Goal: Find specific page/section: Find specific page/section

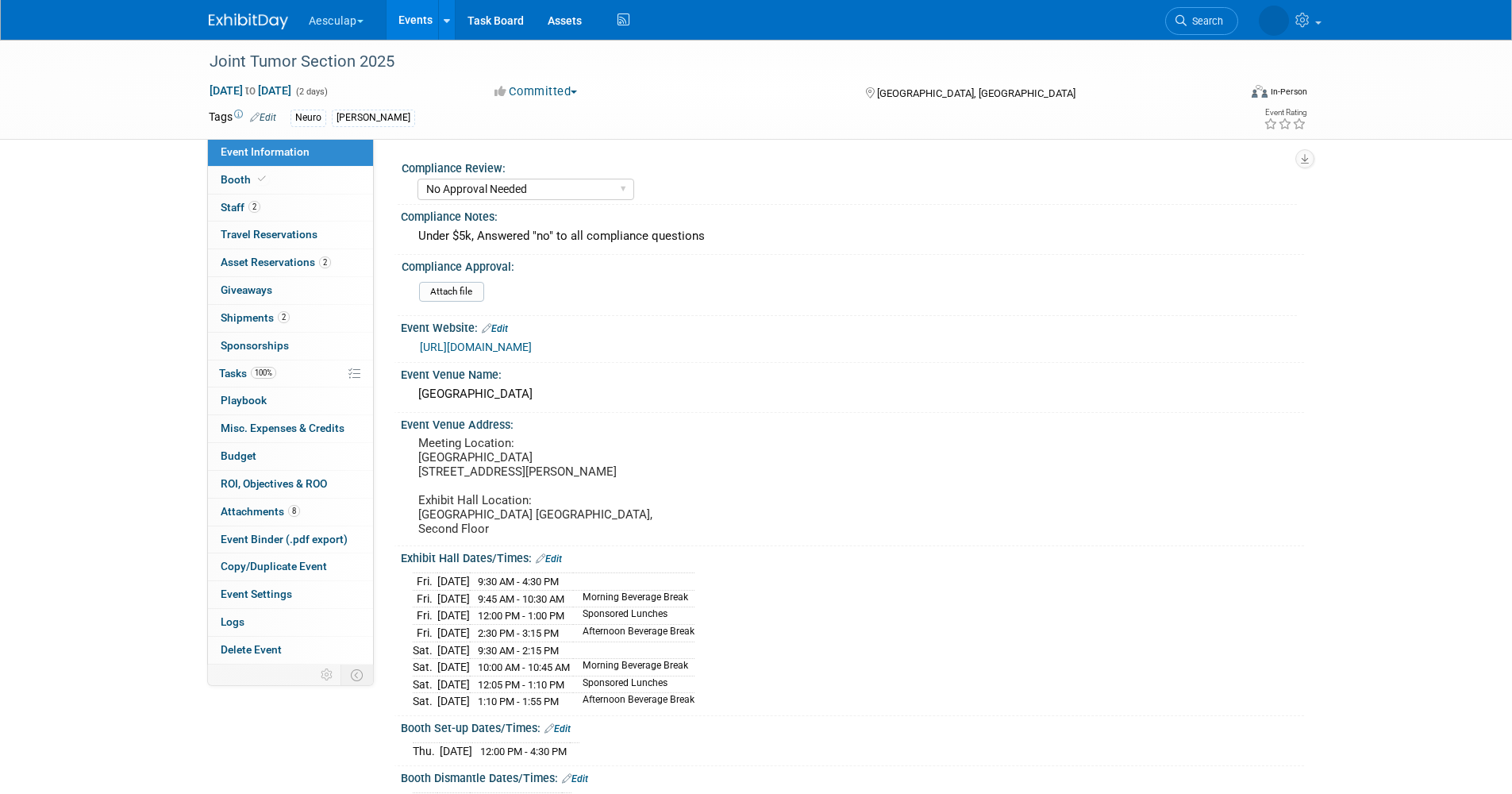
select select "No Approval Needed"
select select "Neuro"
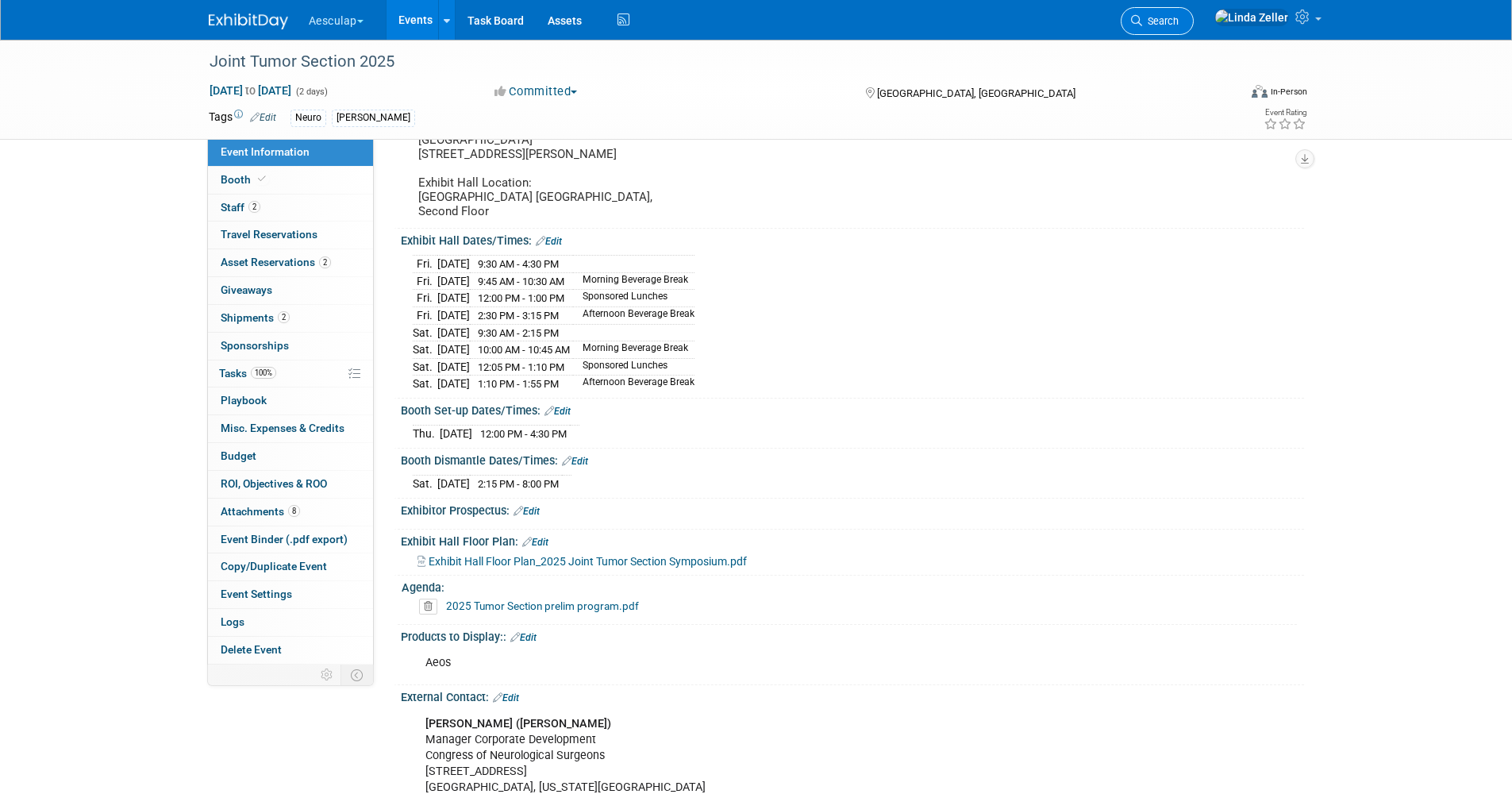
click at [1193, 28] on link "Search" at bounding box center [1157, 21] width 73 height 28
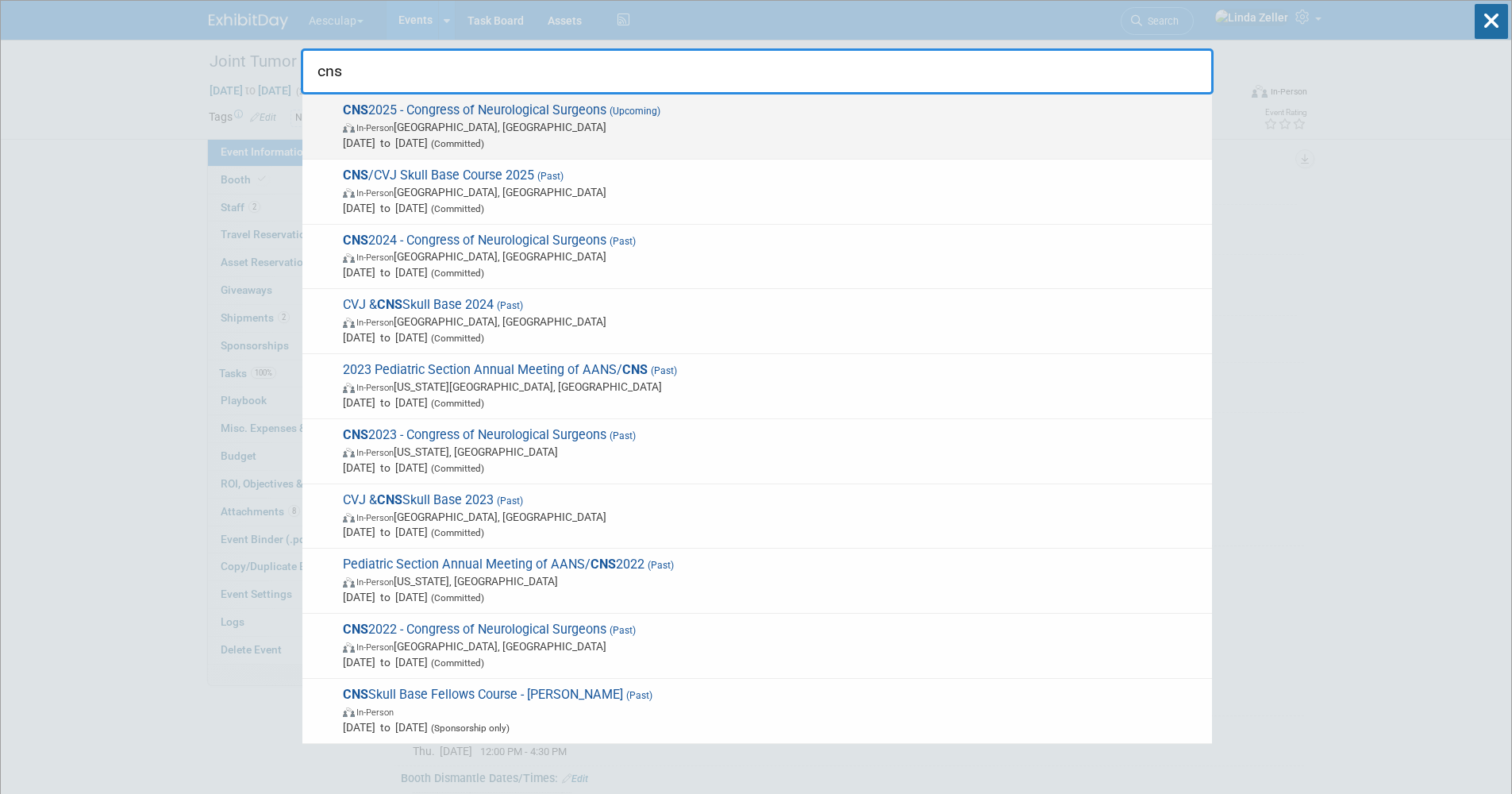
type input "cns"
click at [463, 123] on span "In-Person Los Angeles, CA" at bounding box center [773, 127] width 861 height 16
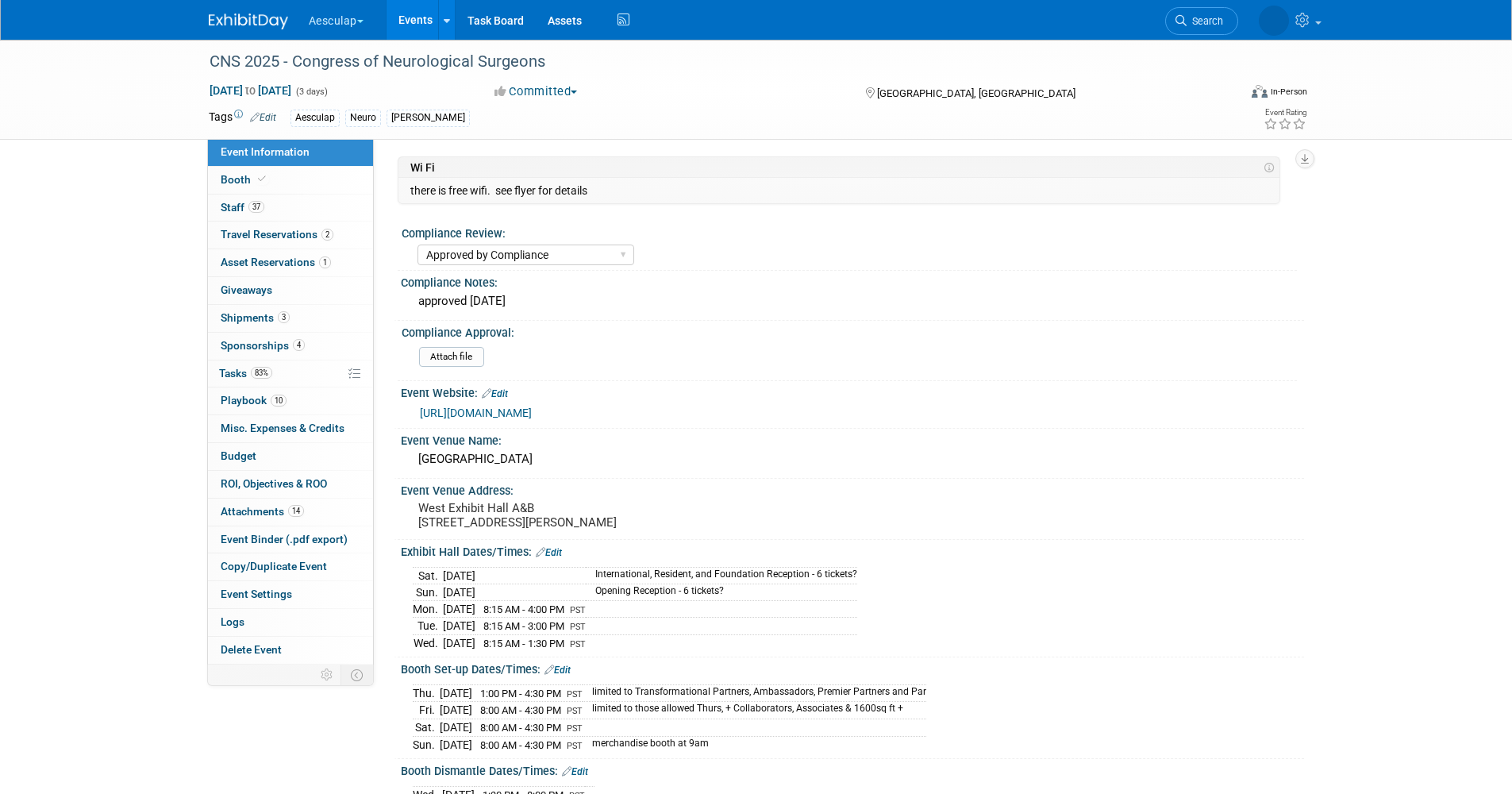
select select "Approved by Compliance"
select select "Neuro"
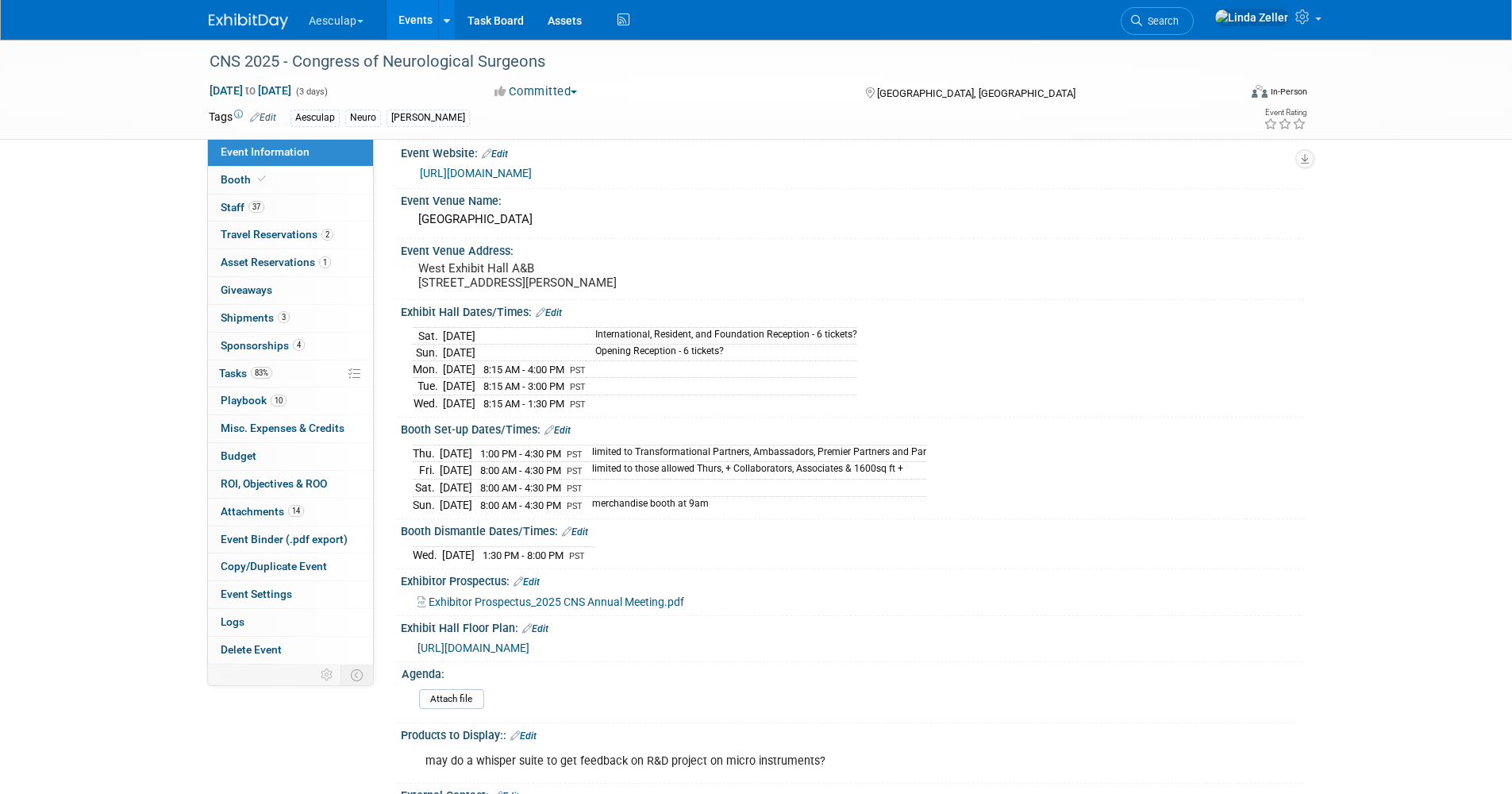
scroll to position [317, 0]
